Goal: Transaction & Acquisition: Download file/media

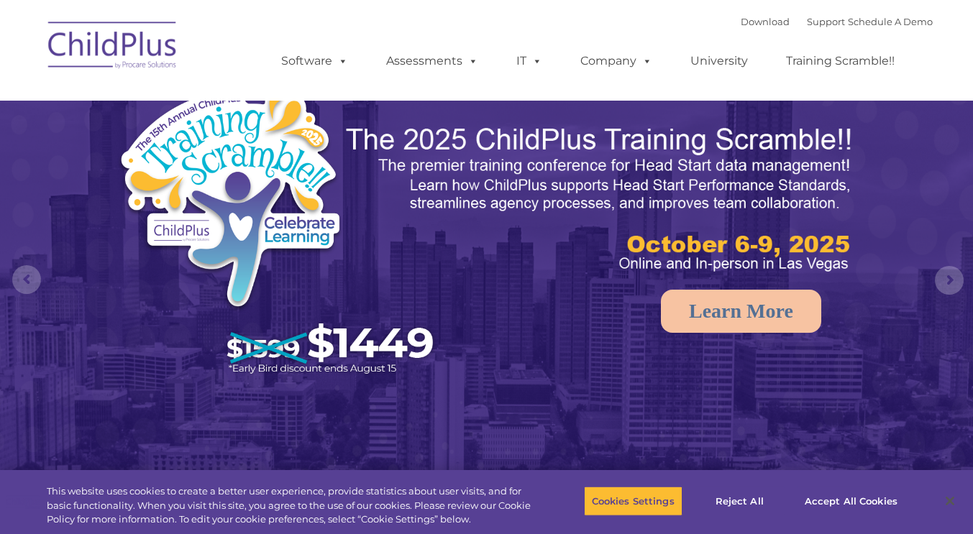
select select "MEDIUM"
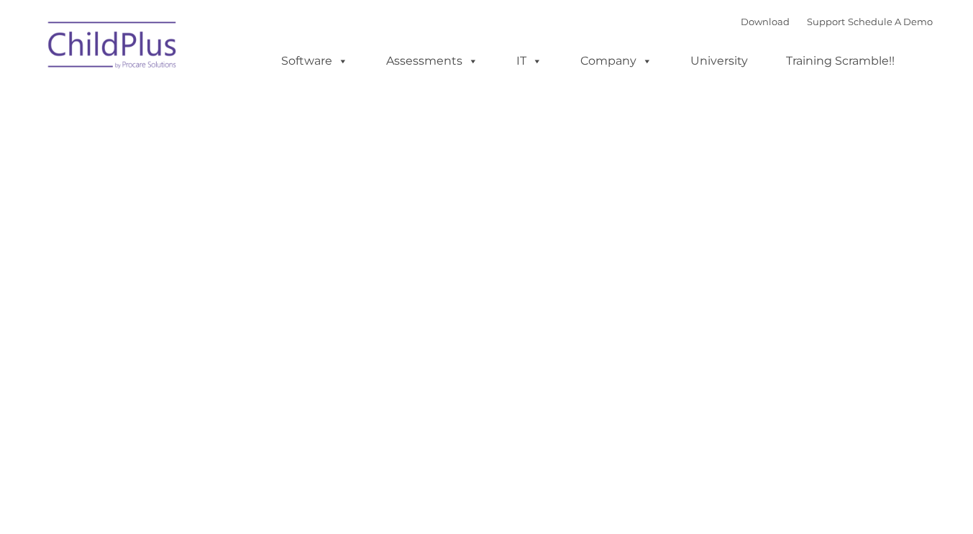
type input ""
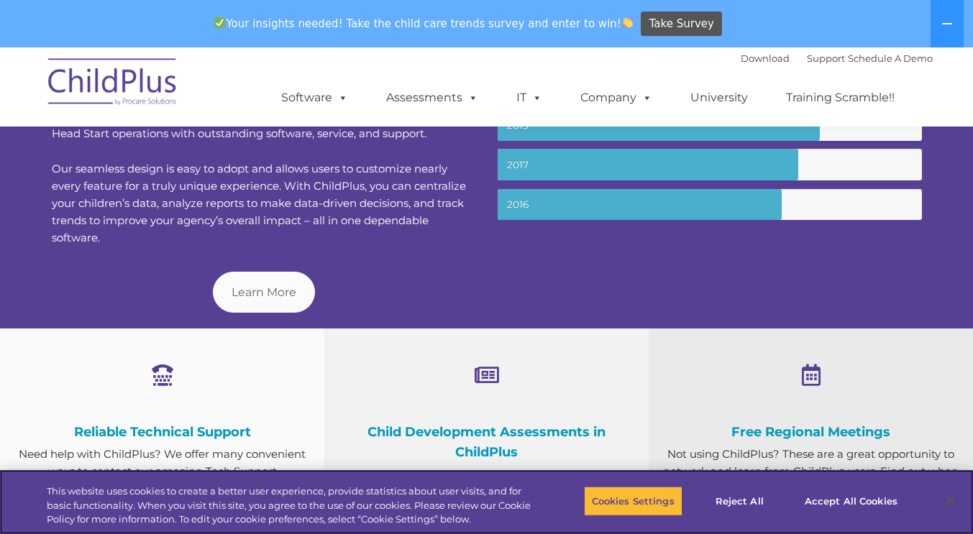
scroll to position [618, 0]
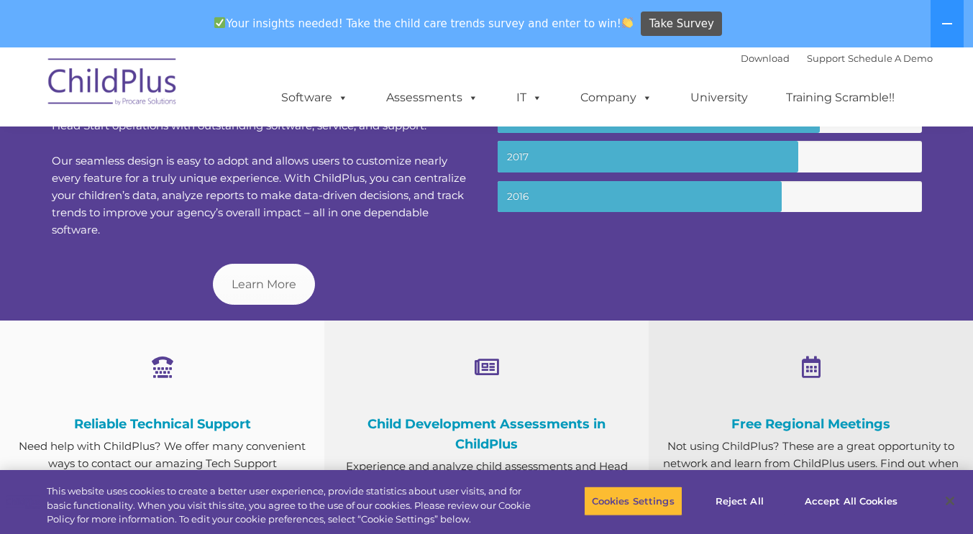
click at [890, 198] on small "2016" at bounding box center [710, 197] width 424 height 32
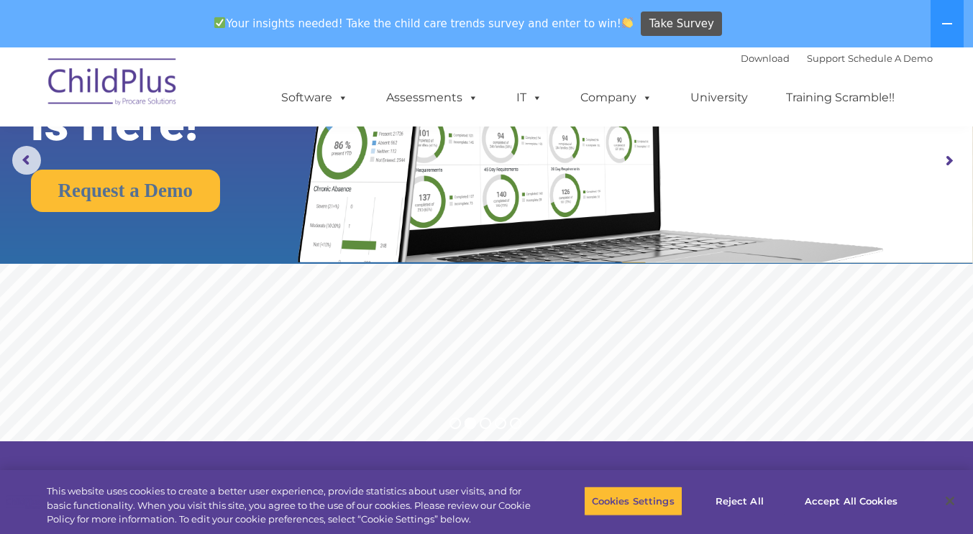
scroll to position [0, 0]
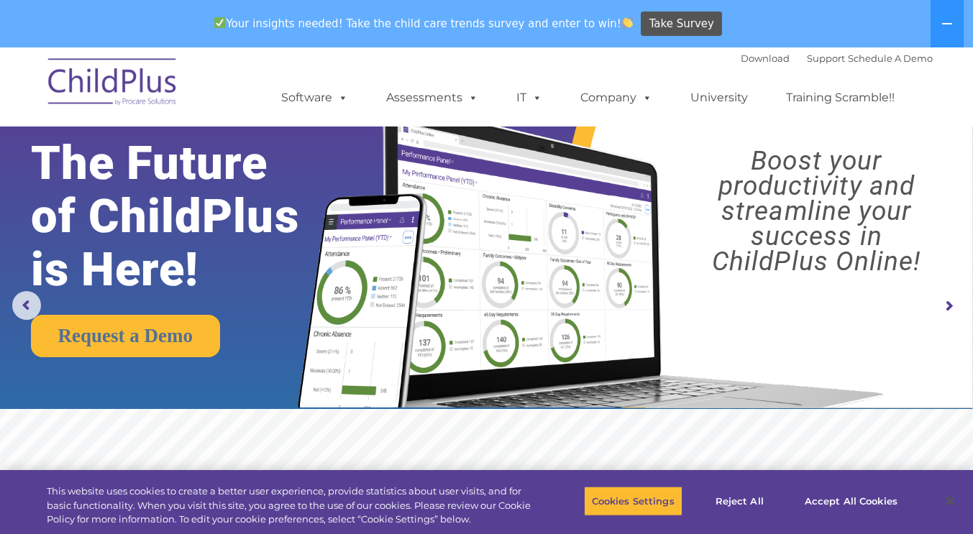
click at [890, 198] on rs-layer "Boost your productivity and streamline your success in ChildPlus Online!" at bounding box center [816, 211] width 289 height 126
click at [741, 57] on link "Download" at bounding box center [765, 58] width 49 height 12
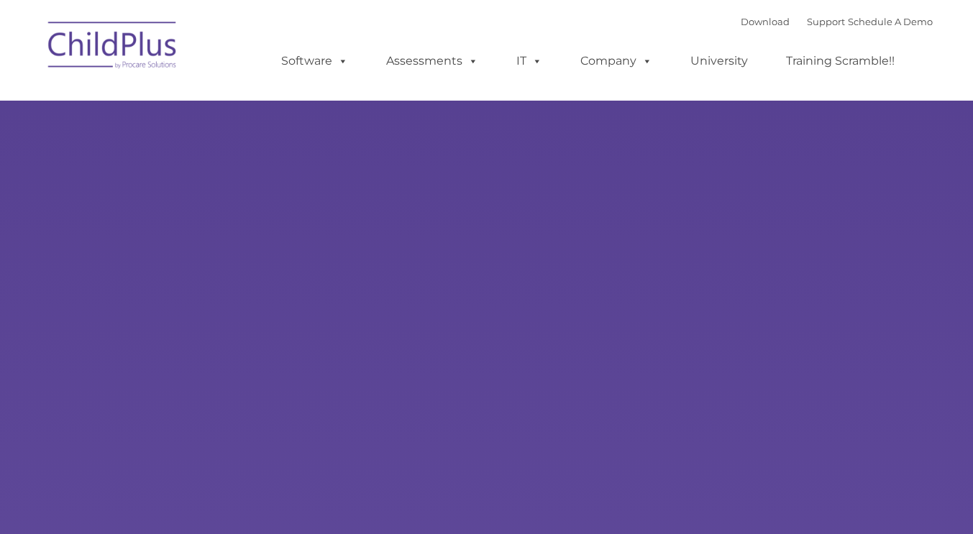
type input ""
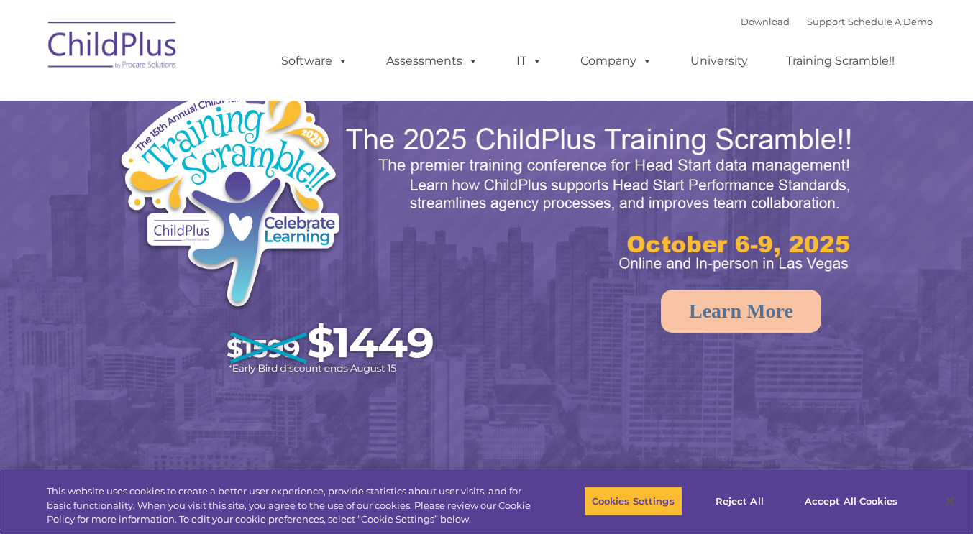
select select "MEDIUM"
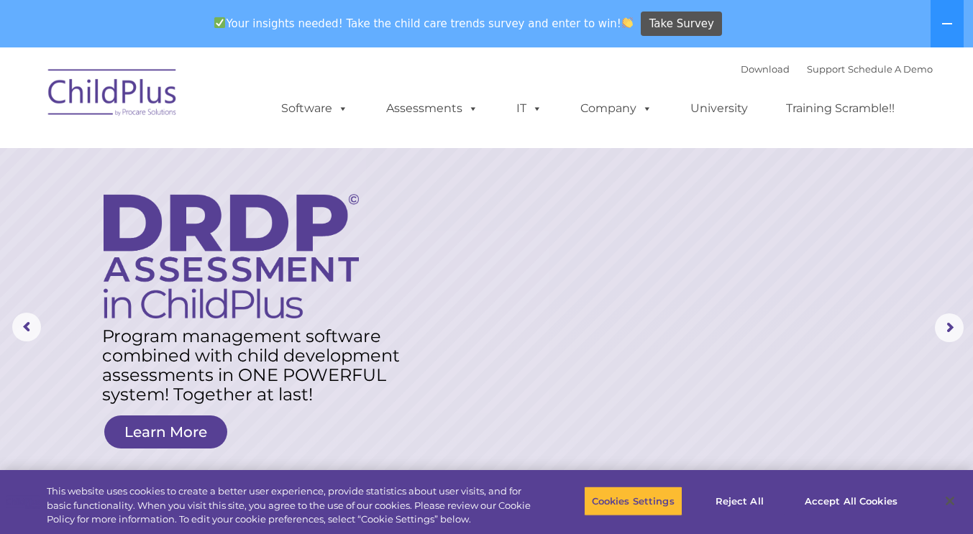
drag, startPoint x: 8, startPoint y: 1, endPoint x: 260, endPoint y: 80, distance: 263.8
click at [260, 80] on div "Download Support | Schedule A Demo  MENU MENU Software ChildPlus: The original…" at bounding box center [592, 97] width 680 height 79
